Goal: Obtain resource: Obtain resource

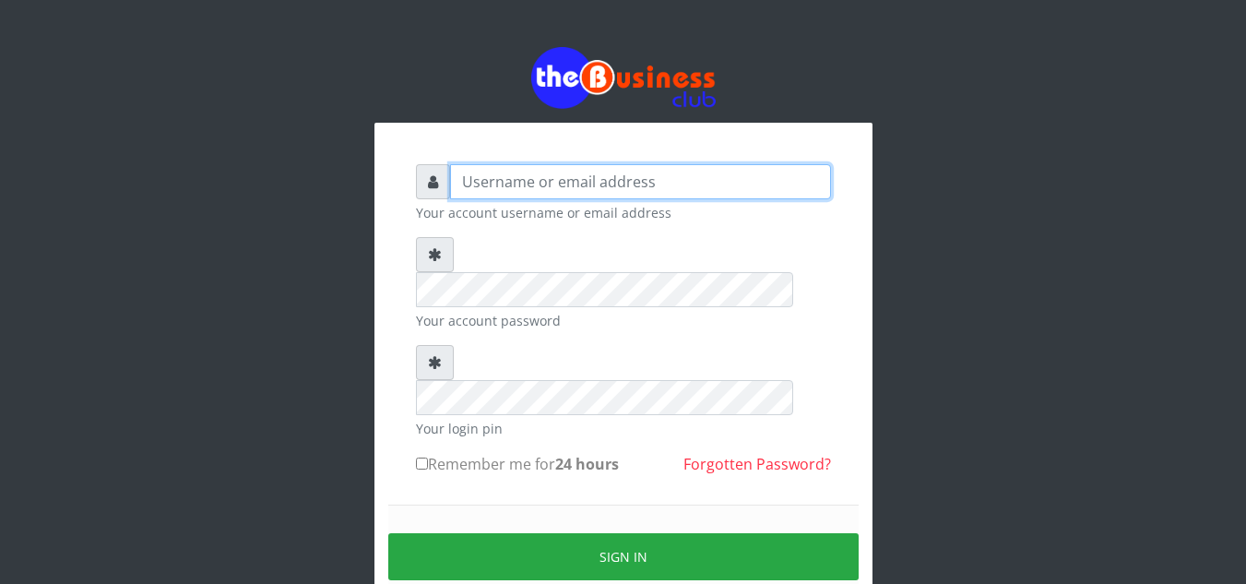
type input "Obymary"
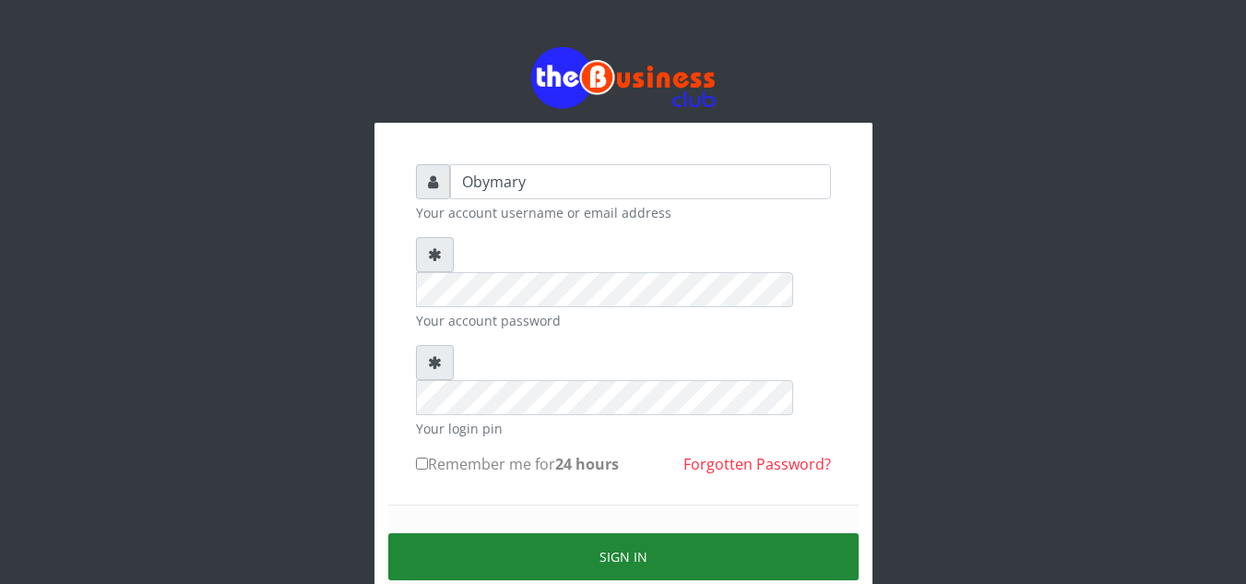
click at [631, 533] on button "Sign in" at bounding box center [623, 556] width 470 height 47
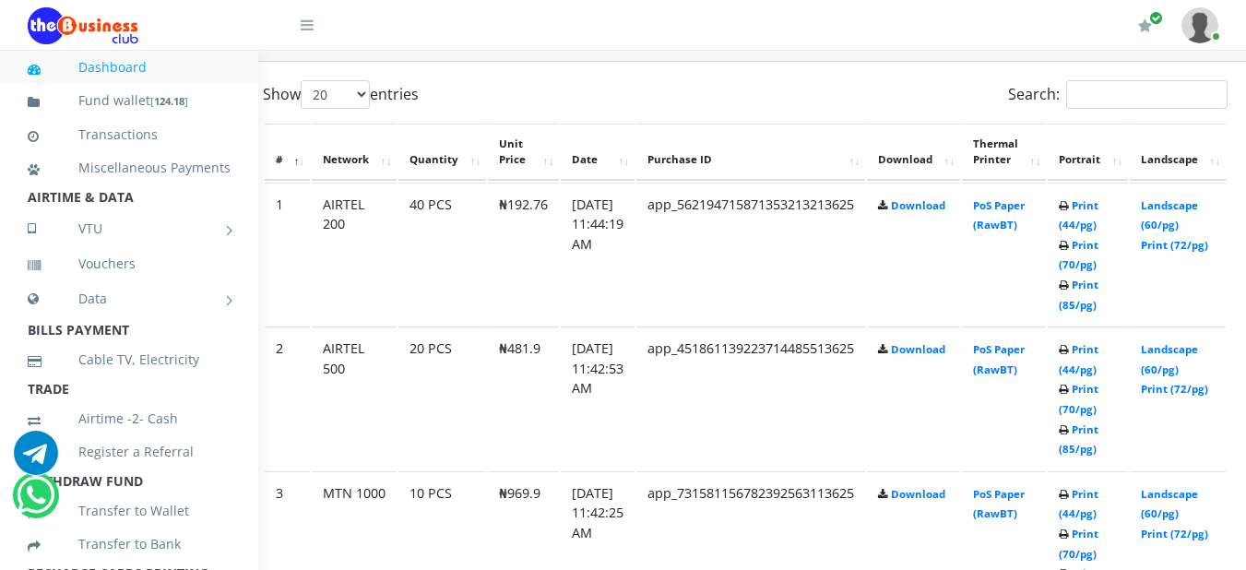
scroll to position [985, 61]
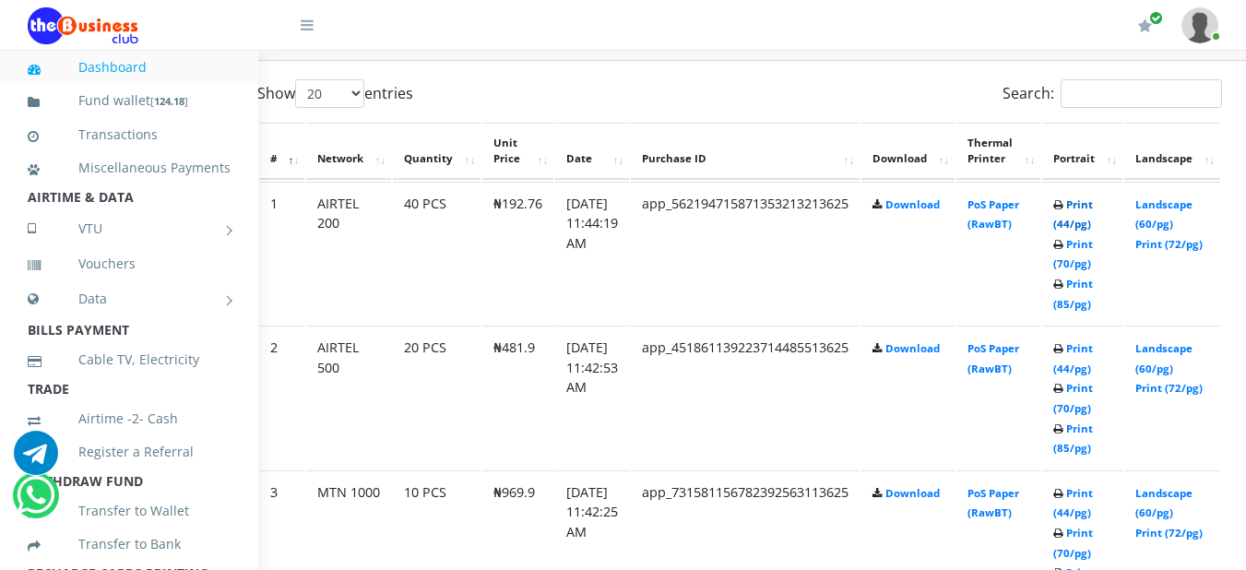
click at [1093, 213] on link "Print (44/pg)" at bounding box center [1073, 214] width 40 height 34
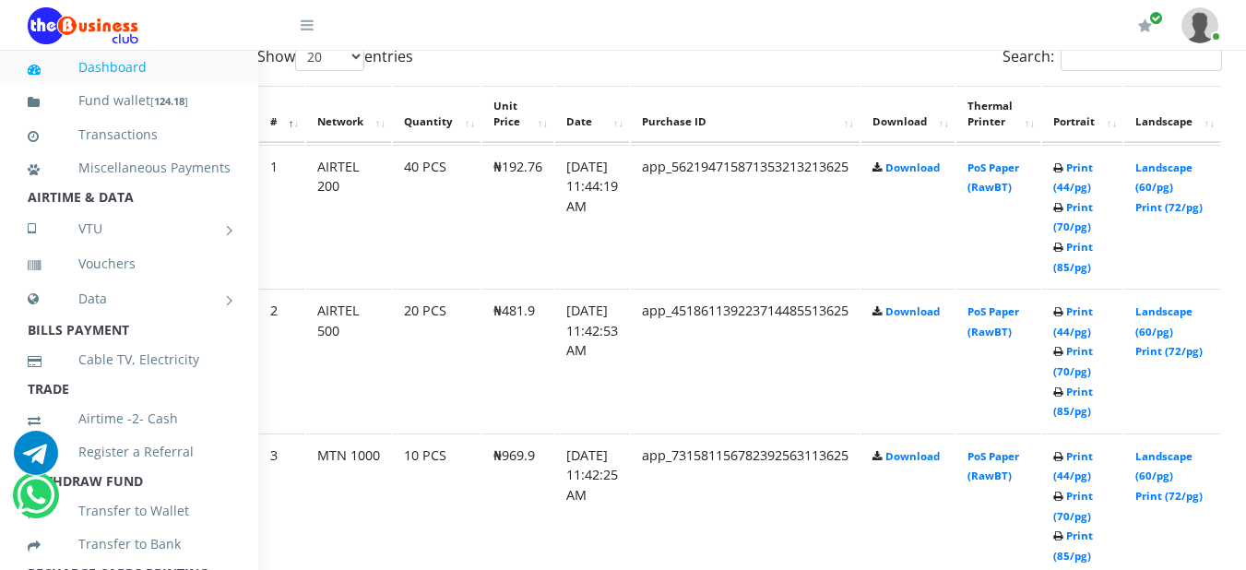
scroll to position [1058, 61]
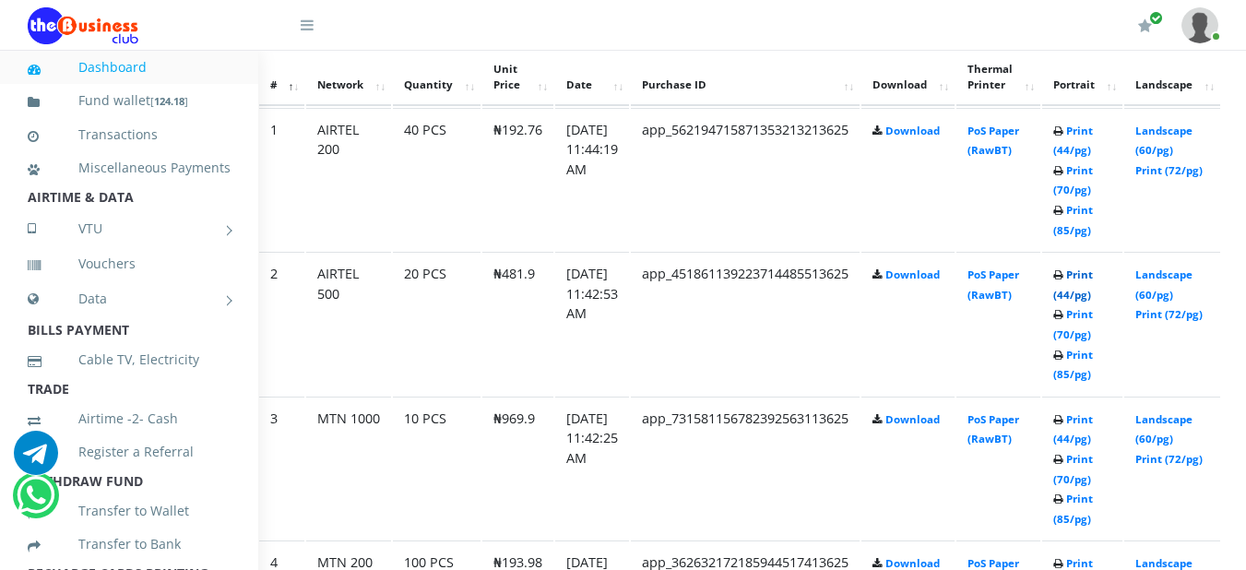
click at [1093, 284] on link "Print (44/pg)" at bounding box center [1073, 284] width 40 height 34
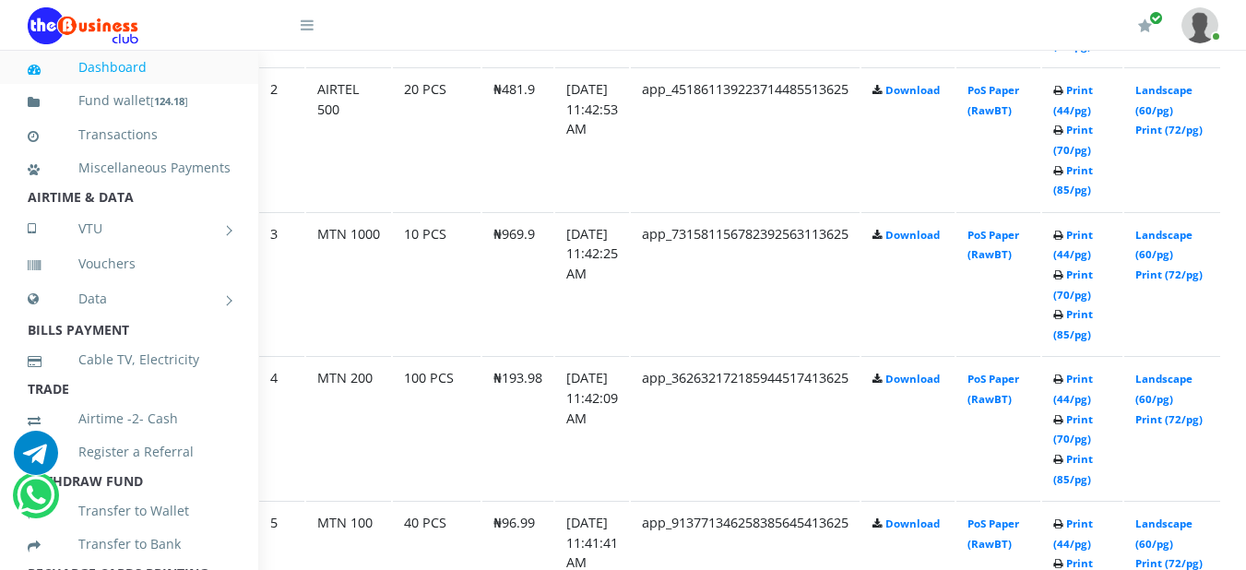
scroll to position [1280, 61]
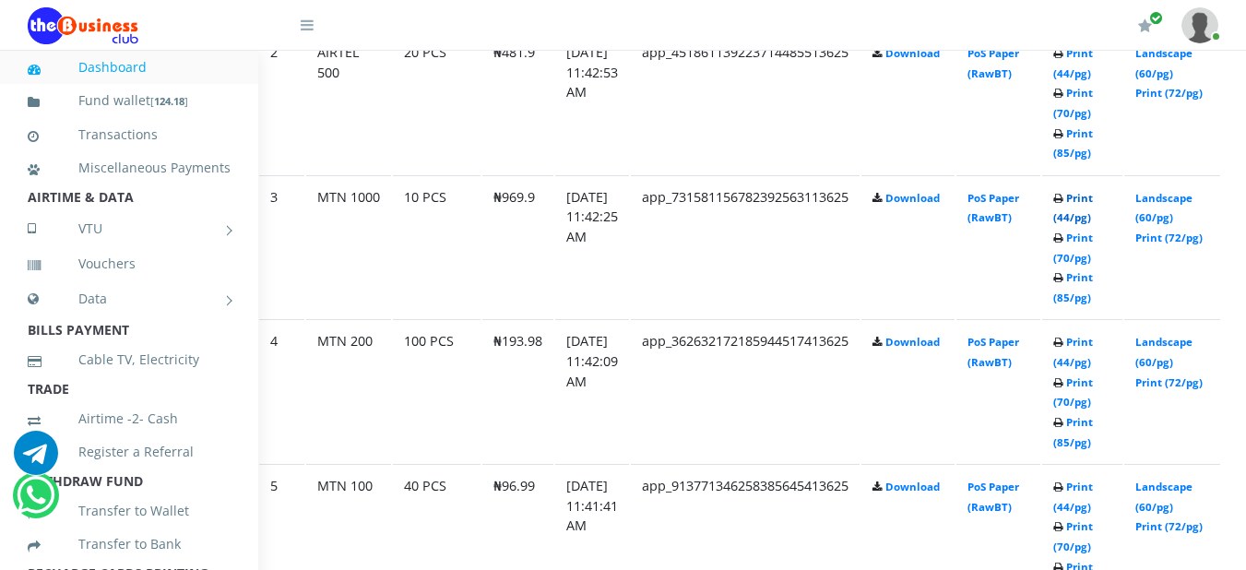
click at [1093, 207] on link "Print (44/pg)" at bounding box center [1073, 208] width 40 height 34
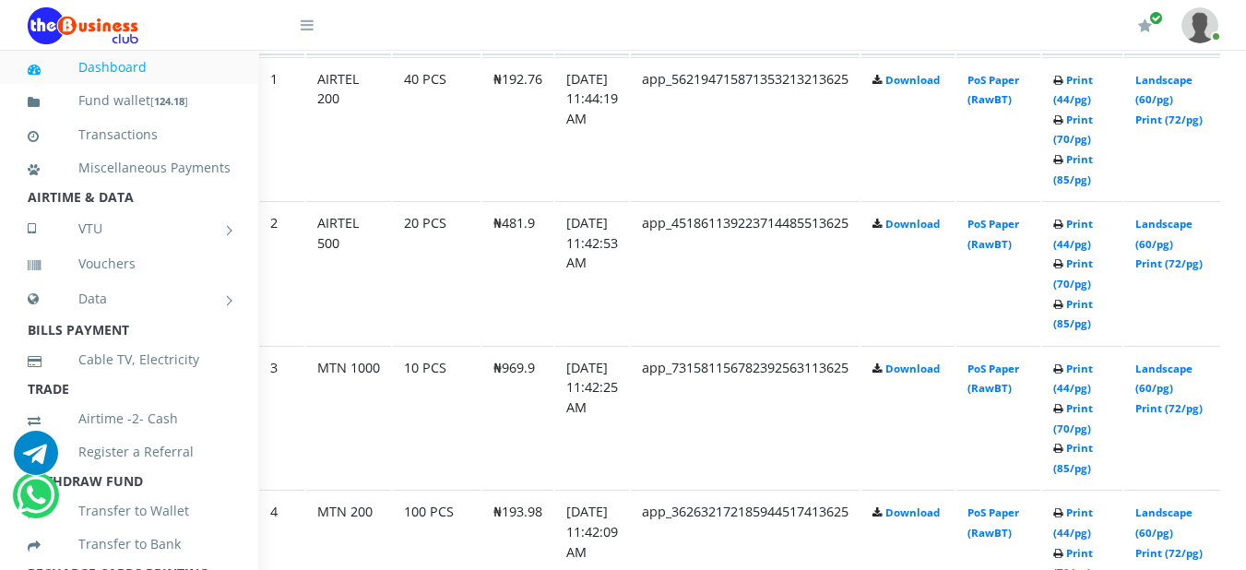
scroll to position [1134, 61]
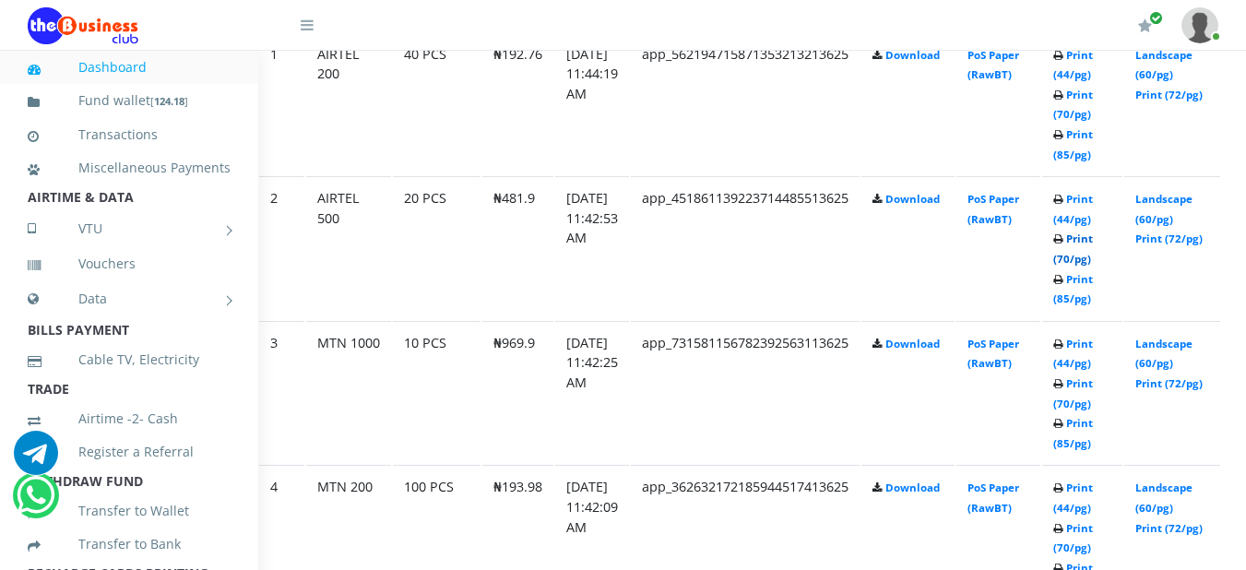
click at [1093, 235] on link "Print (70/pg)" at bounding box center [1073, 248] width 40 height 34
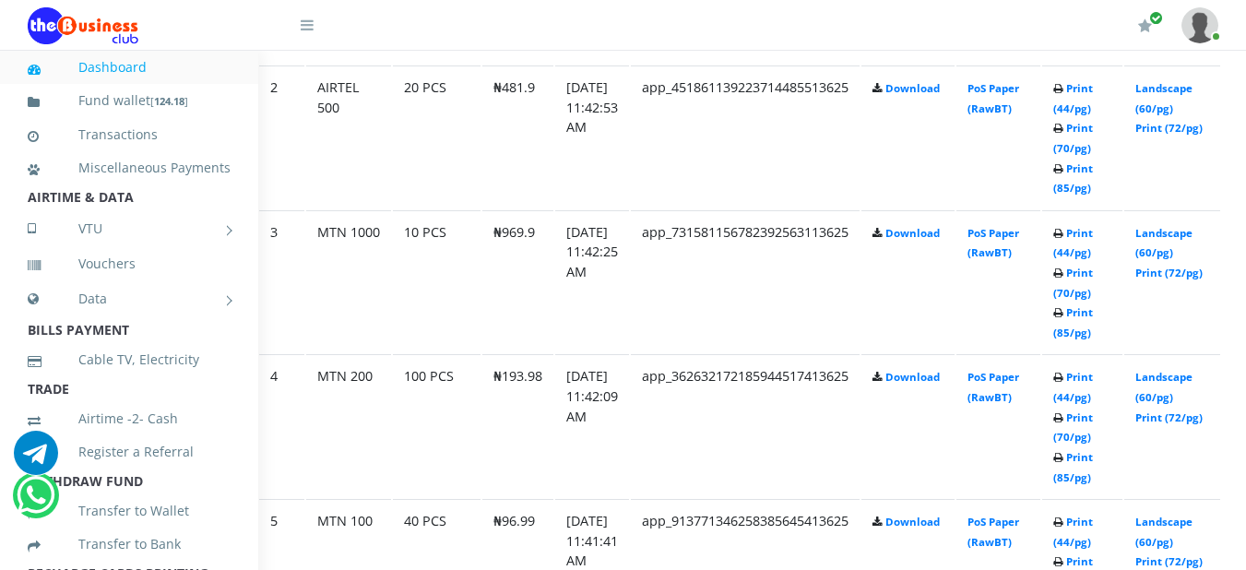
scroll to position [1282, 61]
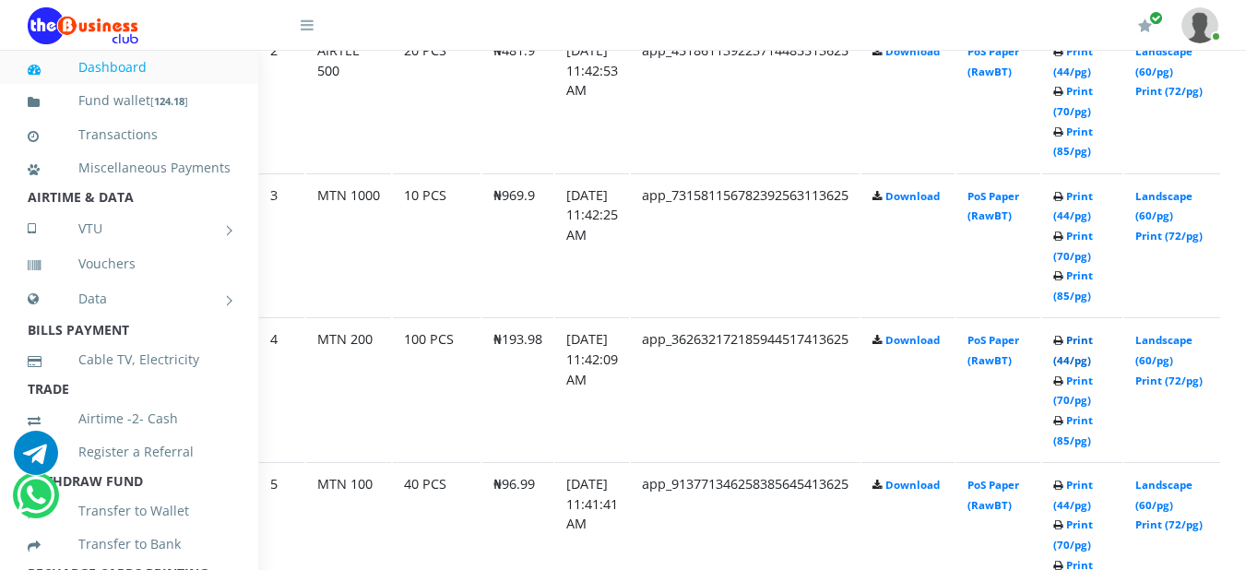
click at [1093, 349] on link "Print (44/pg)" at bounding box center [1073, 350] width 40 height 34
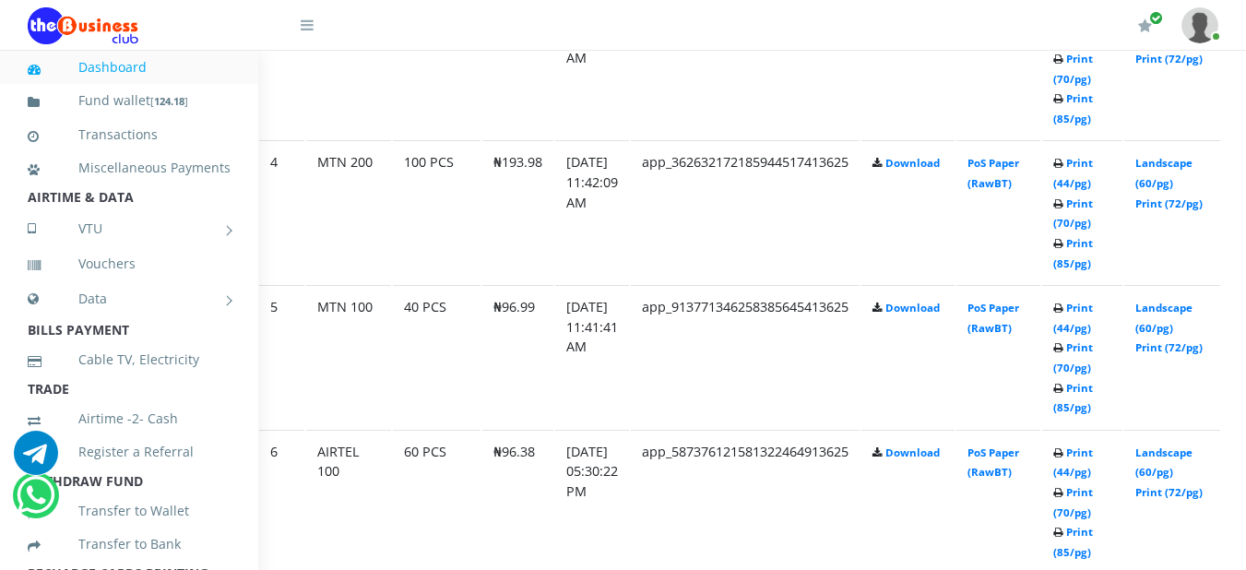
scroll to position [1466, 61]
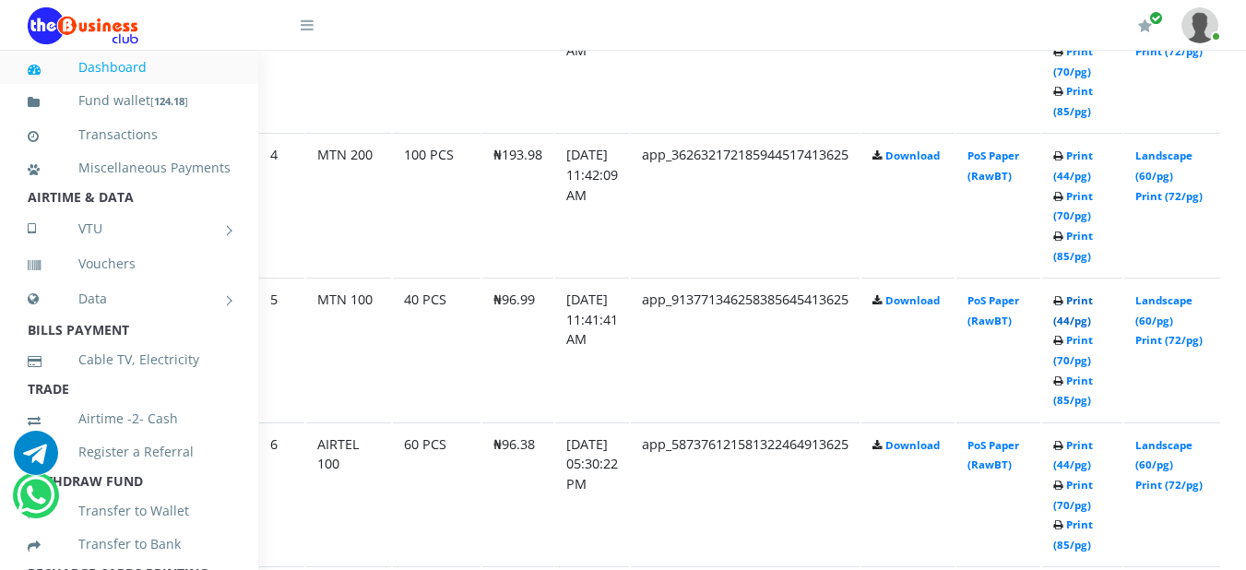
click at [1093, 304] on link "Print (44/pg)" at bounding box center [1073, 310] width 40 height 34
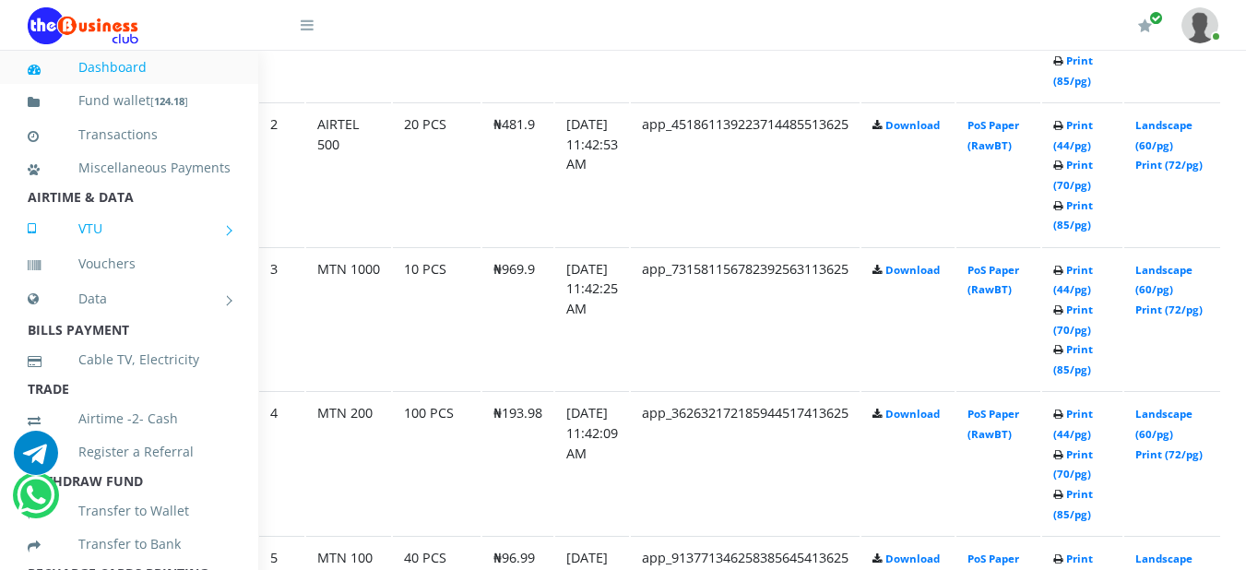
scroll to position [1245, 61]
